Goal: Information Seeking & Learning: Understand process/instructions

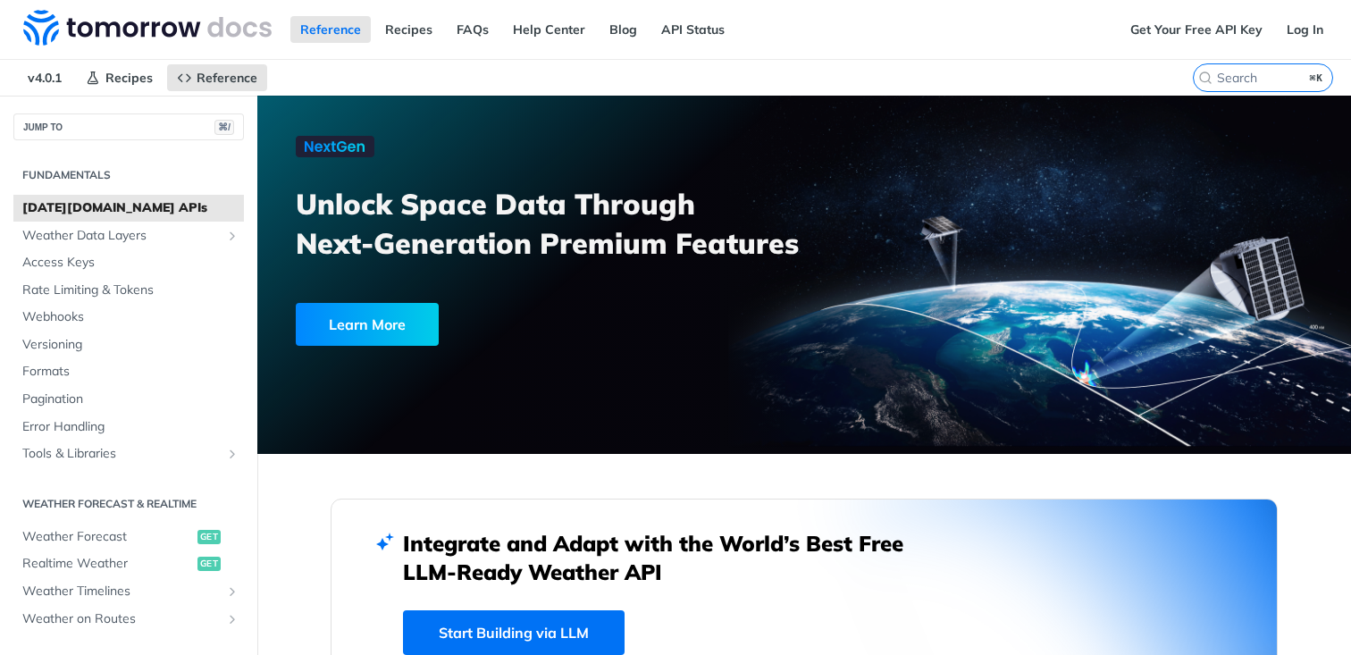
click at [96, 209] on span "[DATE][DOMAIN_NAME] APIs" at bounding box center [130, 208] width 217 height 18
drag, startPoint x: 46, startPoint y: 206, endPoint x: 708, endPoint y: 12, distance: 690.9
click at [0, 0] on div "Jump to Content Reference Recipes FAQs Help Center Blog API Status Recipes Refe…" at bounding box center [675, 327] width 1351 height 655
click at [173, 30] on img at bounding box center [147, 28] width 248 height 36
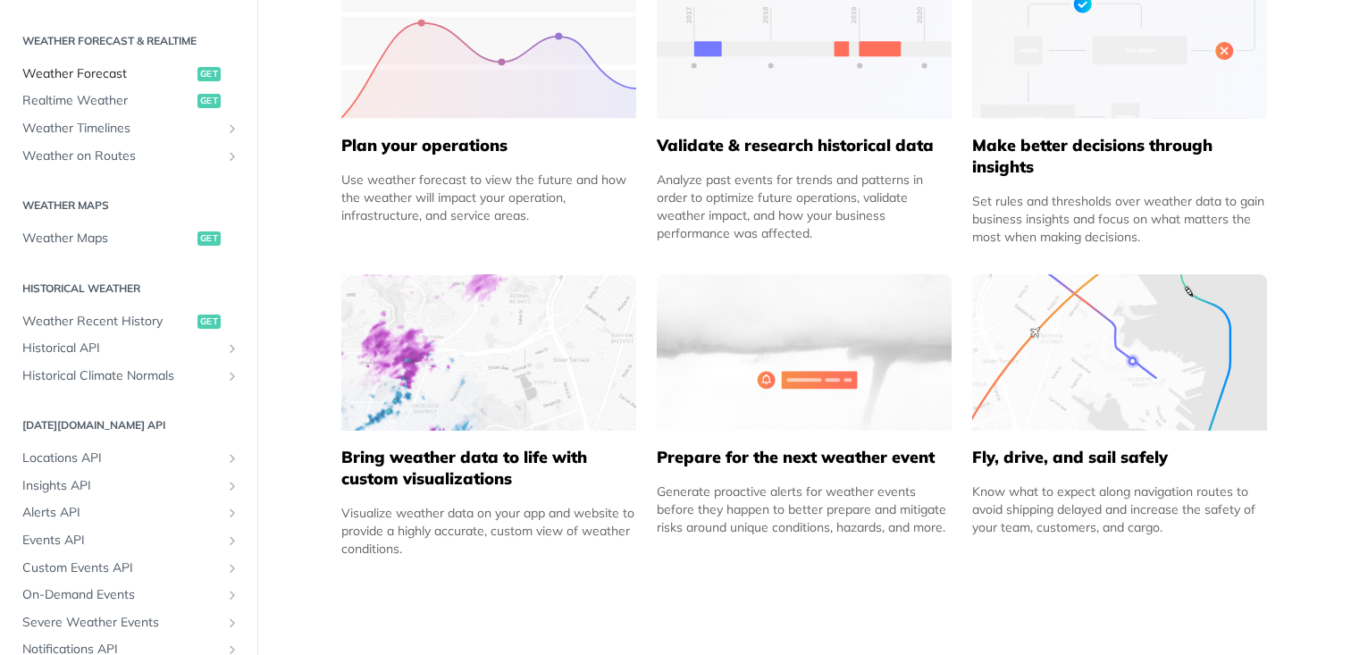
scroll to position [532, 0]
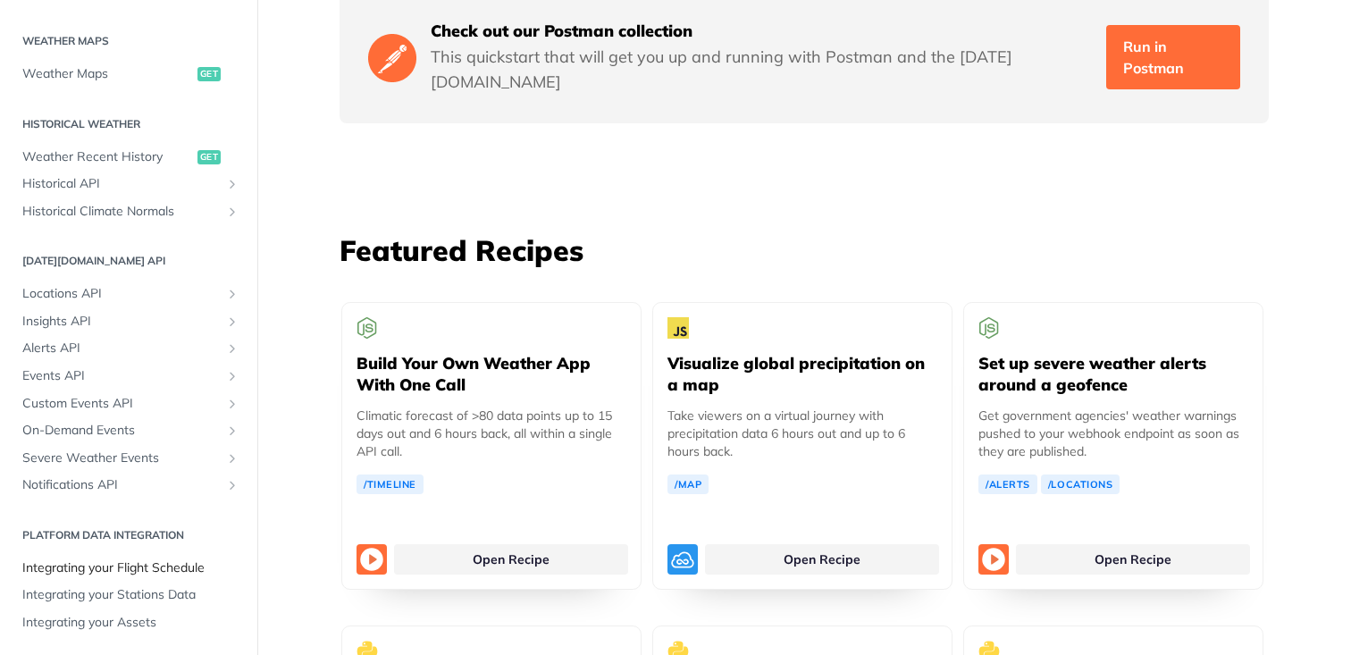
click at [105, 566] on span "Integrating your Flight Schedule" at bounding box center [130, 568] width 217 height 18
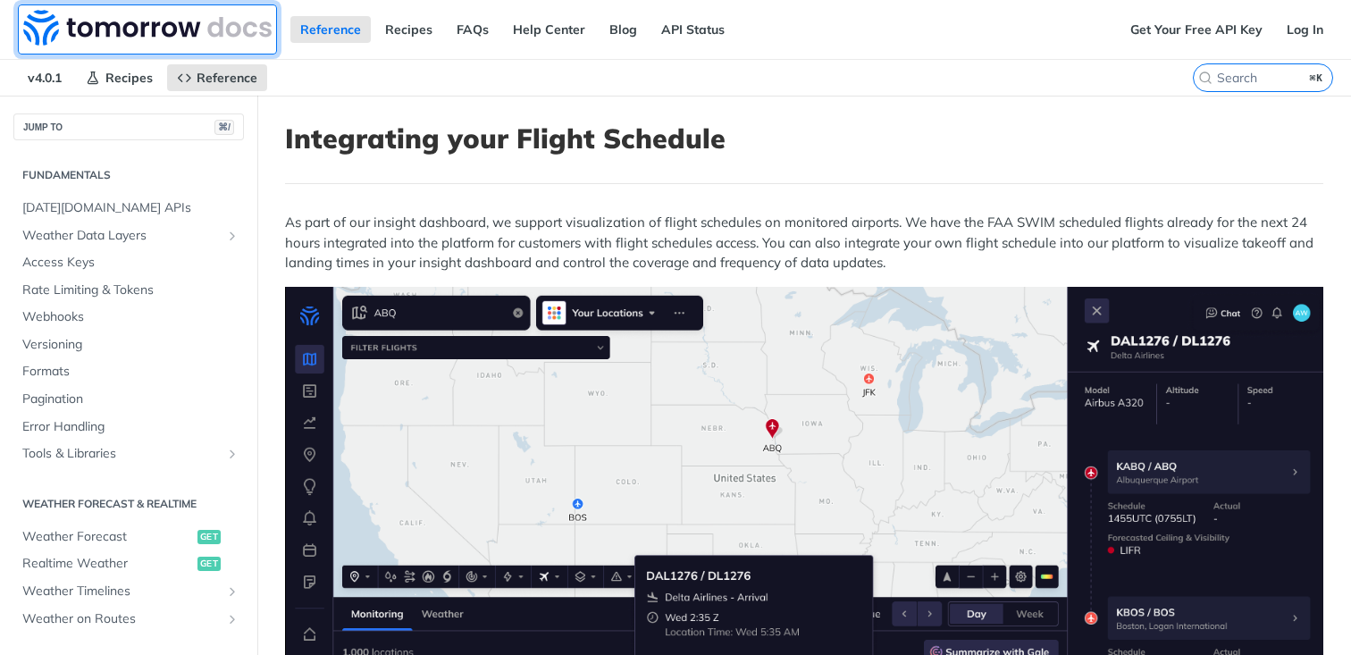
click at [49, 42] on img at bounding box center [147, 28] width 248 height 36
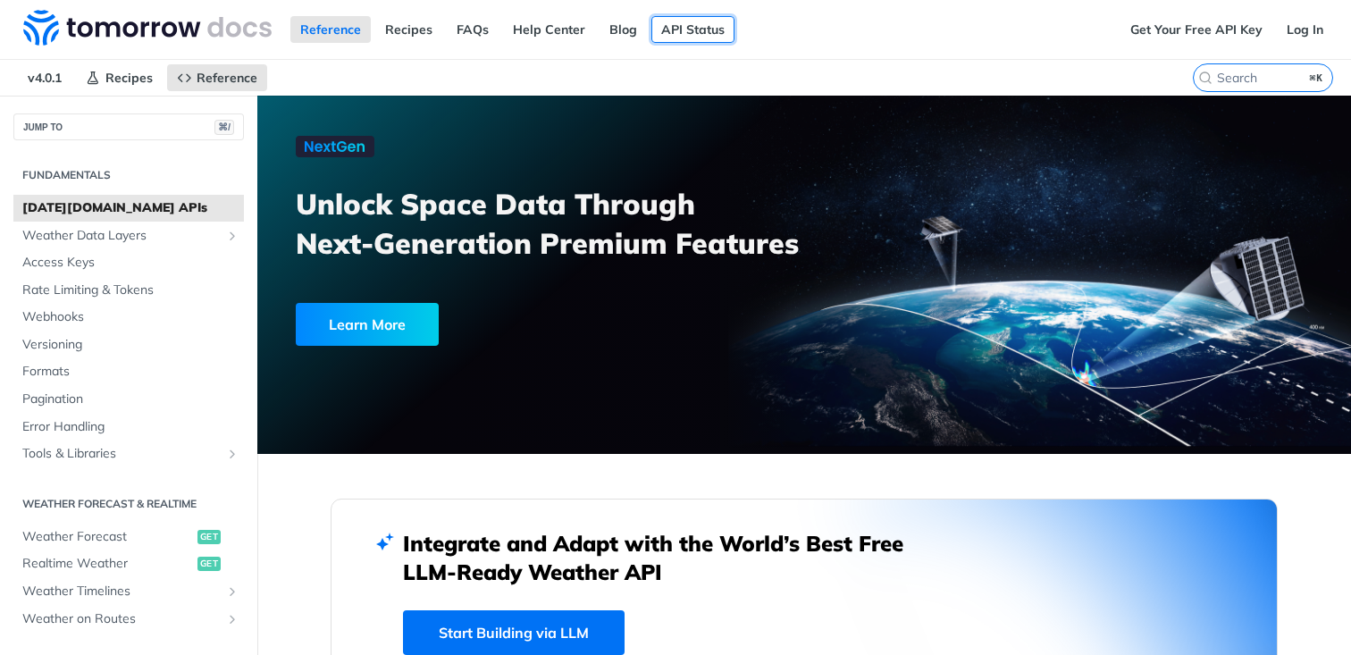
click at [703, 31] on link "API Status" at bounding box center [692, 29] width 83 height 27
